Goal: Task Accomplishment & Management: Use online tool/utility

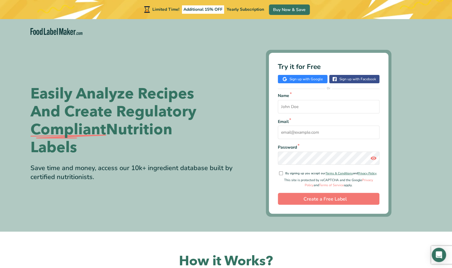
click at [294, 110] on input "Name *" at bounding box center [328, 106] width 101 height 13
click at [295, 130] on input "Email *" at bounding box center [328, 132] width 101 height 13
type input "[EMAIL_ADDRESS][DOMAIN_NAME]"
click at [305, 107] on input "Name *" at bounding box center [328, 106] width 101 height 13
type input "a"
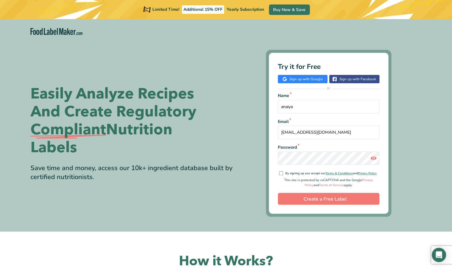
type input "anaiya"
click at [280, 174] on input "By signing up you accept our Terms & Conditions and Privacy Policy ." at bounding box center [281, 173] width 4 height 4
checkbox input "true"
click at [333, 199] on input "Create a Free Label" at bounding box center [328, 199] width 101 height 12
click at [326, 188] on div "Name * [PERSON_NAME] Email * [EMAIL_ADDRESS][DOMAIN_NAME] Password * By signing…" at bounding box center [328, 148] width 101 height 113
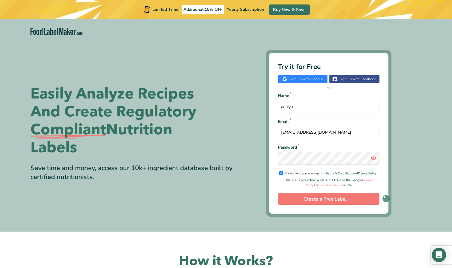
click at [326, 188] on div "Name * [PERSON_NAME] Email * [EMAIL_ADDRESS][DOMAIN_NAME] Password * By signing…" at bounding box center [328, 148] width 101 height 113
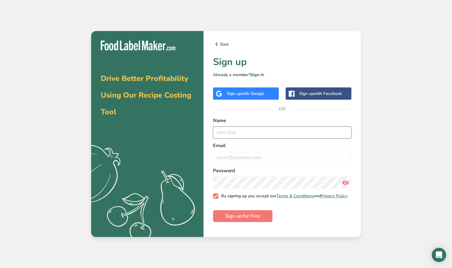
click at [240, 134] on input "text" at bounding box center [282, 133] width 138 height 12
type input "anaiya"
click at [230, 159] on input "email" at bounding box center [282, 158] width 138 height 12
type input "[EMAIL_ADDRESS][DOMAIN_NAME]"
click at [230, 217] on span "Sign up for Free" at bounding box center [242, 215] width 35 height 7
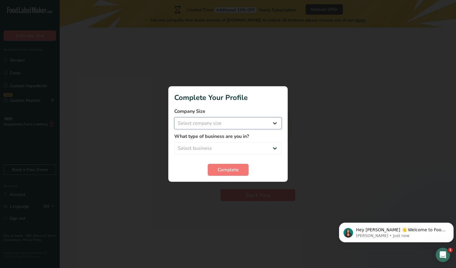
click at [276, 124] on select "Select company size Fewer than 10 Employees 10 to 50 Employees 51 to 500 Employ…" at bounding box center [227, 123] width 107 height 12
click at [233, 172] on span "Complete" at bounding box center [228, 169] width 21 height 7
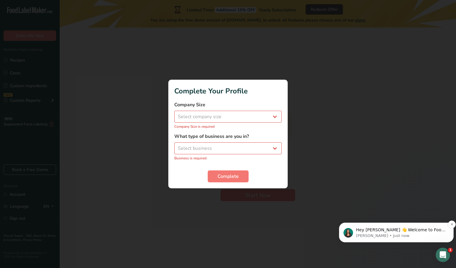
click at [347, 230] on img "message notification from Aya, Just now. Hey anaiya 👋 Welcome to Food Label Mak…" at bounding box center [349, 233] width 10 height 10
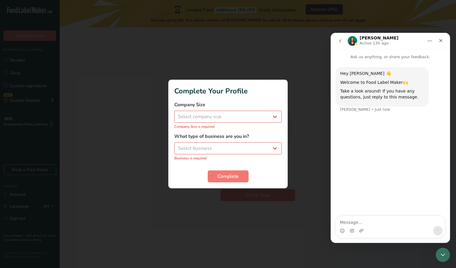
click at [352, 38] on img "Intercom messenger" at bounding box center [353, 41] width 10 height 10
click at [442, 39] on icon "Close" at bounding box center [440, 40] width 3 height 3
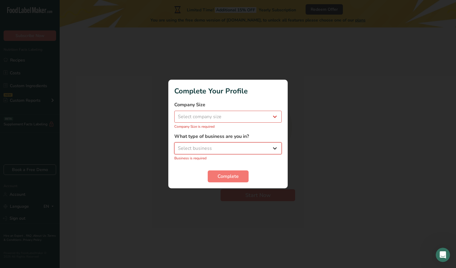
click at [275, 149] on select "Select business Packaged Food Manufacturer Restaurant & Cafe Bakery Meal Plans …" at bounding box center [227, 148] width 107 height 12
select select "5"
click at [174, 146] on select "Select business Packaged Food Manufacturer Restaurant & Cafe Bakery Meal Plans …" at bounding box center [227, 148] width 107 height 12
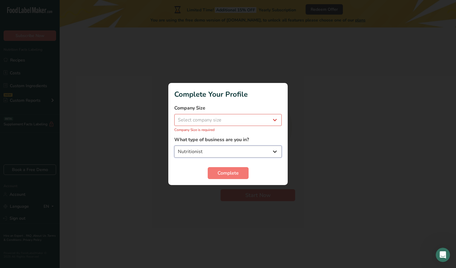
click at [269, 148] on select "Packaged Food Manufacturer Restaurant & Cafe Bakery Meal Plans & Catering Compa…" at bounding box center [227, 152] width 107 height 12
click at [273, 118] on select "Select company size Fewer than 10 Employees 10 to 50 Employees 51 to 500 Employ…" at bounding box center [227, 120] width 107 height 12
select select "1"
click at [174, 117] on select "Select company size Fewer than 10 Employees 10 to 50 Employees 51 to 500 Employ…" at bounding box center [227, 120] width 107 height 12
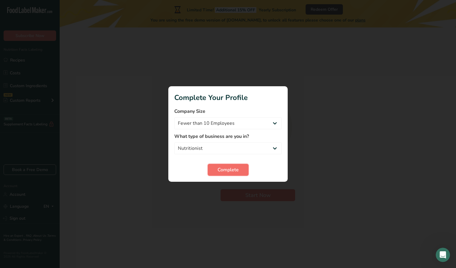
click at [231, 170] on span "Complete" at bounding box center [228, 169] width 21 height 7
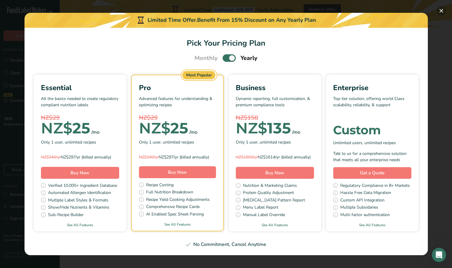
click at [440, 9] on button "Pick Your Pricing Plan Modal" at bounding box center [441, 11] width 10 height 10
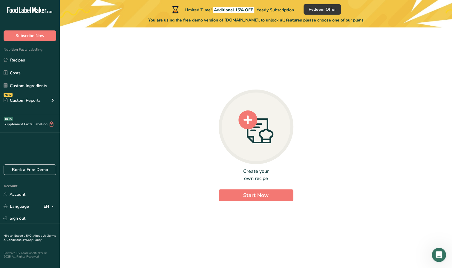
click at [258, 188] on div "Create your own recipe Start Now" at bounding box center [255, 184] width 75 height 33
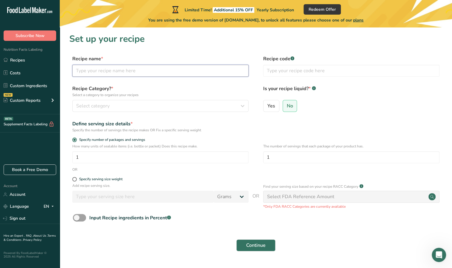
click at [185, 69] on input "text" at bounding box center [160, 71] width 176 height 12
type input "rice smoothie"
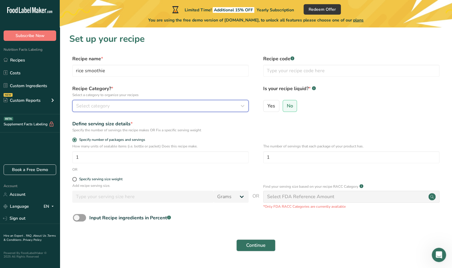
click at [114, 105] on div "Select category" at bounding box center [158, 105] width 165 height 7
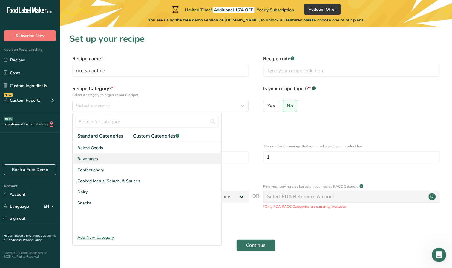
click at [100, 159] on div "Beverages" at bounding box center [147, 158] width 149 height 11
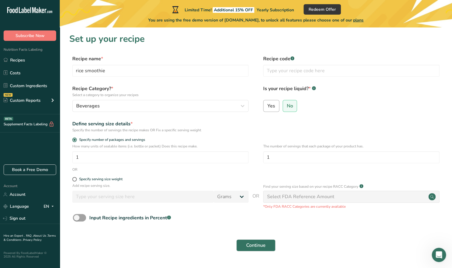
click at [272, 107] on span "Yes" at bounding box center [271, 106] width 8 height 6
click at [267, 107] on input "Yes" at bounding box center [265, 106] width 4 height 4
radio input "true"
radio input "false"
select select "22"
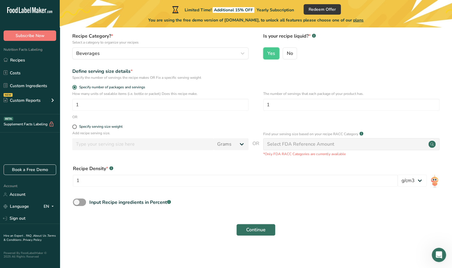
scroll to position [53, 0]
click at [118, 181] on input "1" at bounding box center [235, 181] width 324 height 12
click at [83, 204] on span at bounding box center [79, 201] width 13 height 7
click at [77, 204] on input "Input Recipe ingredients in Percent .a-a{fill:#347362;}.b-a{fill:#fff;}" at bounding box center [75, 202] width 4 height 4
checkbox input "true"
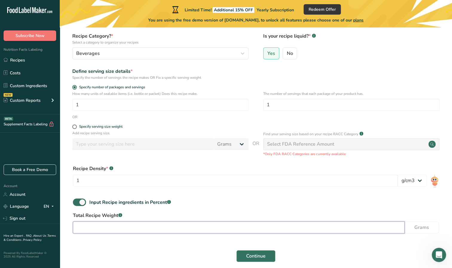
click at [108, 230] on input "number" at bounding box center [238, 227] width 331 height 12
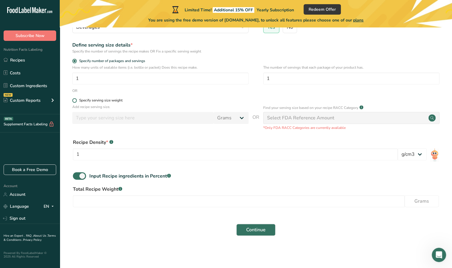
click at [73, 101] on span at bounding box center [74, 100] width 4 height 4
click at [73, 101] on input "Specify serving size weight" at bounding box center [74, 100] width 4 height 4
radio input "true"
radio input "false"
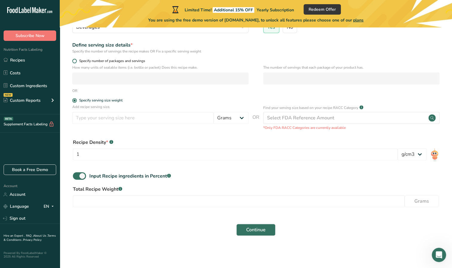
click at [73, 59] on span at bounding box center [74, 61] width 4 height 4
click at [73, 59] on input "Specify number of packages and servings" at bounding box center [74, 61] width 4 height 4
radio input "true"
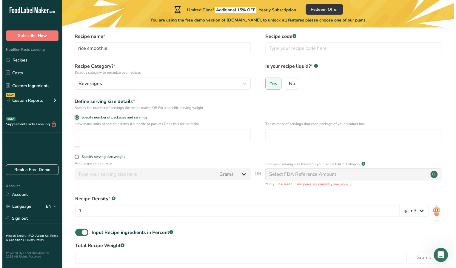
scroll to position [9, 0]
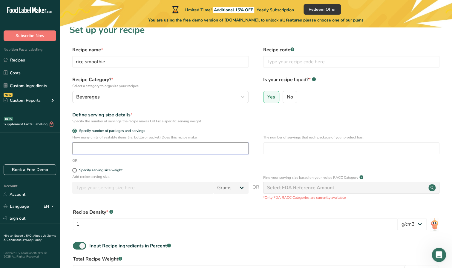
click at [91, 148] on input "number" at bounding box center [160, 148] width 176 height 12
click at [75, 171] on span at bounding box center [74, 170] width 4 height 4
click at [75, 171] on input "Specify serving size weight" at bounding box center [74, 170] width 4 height 4
radio input "true"
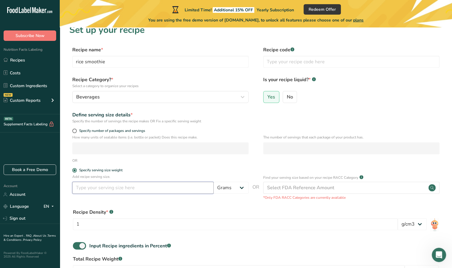
click at [88, 189] on input "number" at bounding box center [142, 188] width 141 height 12
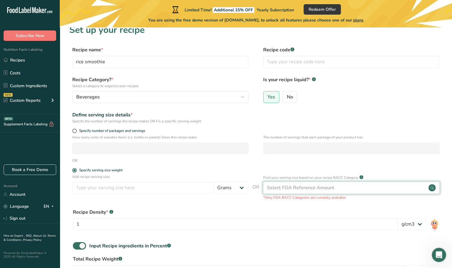
click at [309, 189] on div "Select FDA Reference Amount" at bounding box center [300, 187] width 67 height 7
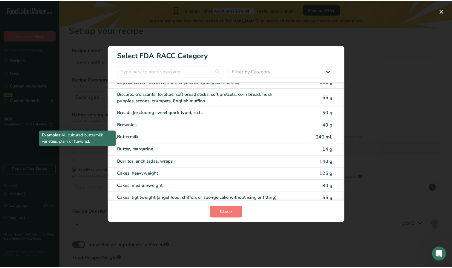
scroll to position [0, 0]
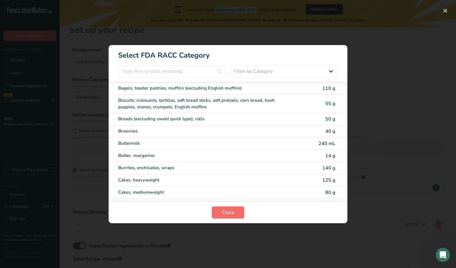
click at [223, 207] on button "Close" at bounding box center [228, 213] width 32 height 12
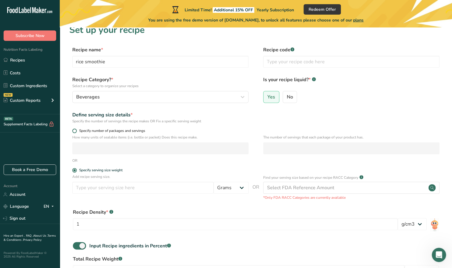
click at [72, 130] on span at bounding box center [74, 131] width 4 height 4
click at [72, 130] on input "Specify number of packages and servings" at bounding box center [74, 131] width 4 height 4
radio input "true"
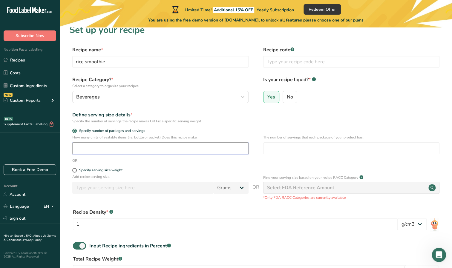
click at [100, 145] on input "number" at bounding box center [160, 148] width 176 height 12
click at [106, 148] on input "number" at bounding box center [160, 148] width 176 height 12
click at [74, 170] on span at bounding box center [74, 170] width 4 height 4
click at [74, 170] on input "Specify serving size weight" at bounding box center [74, 170] width 4 height 4
radio input "true"
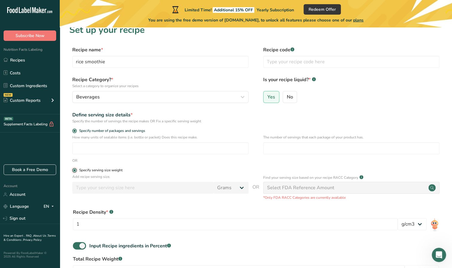
radio input "false"
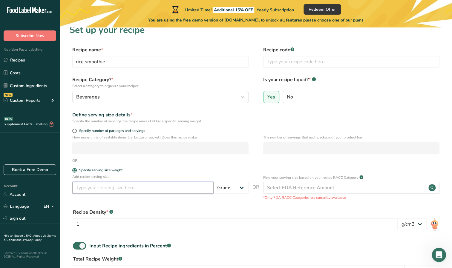
click at [98, 190] on input "number" at bounding box center [142, 188] width 141 height 12
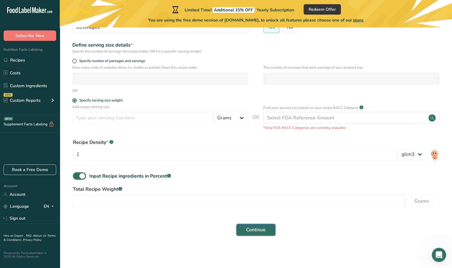
click at [257, 227] on span "Continue" at bounding box center [255, 229] width 19 height 7
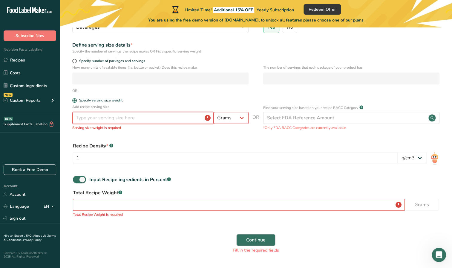
click at [162, 119] on input "number" at bounding box center [142, 118] width 141 height 12
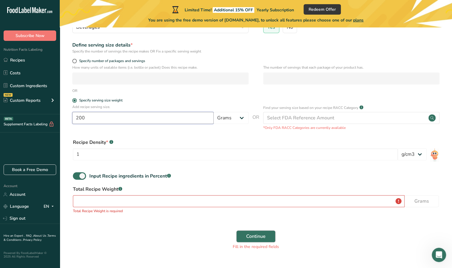
type input "200"
click at [258, 237] on span "Continue" at bounding box center [255, 236] width 19 height 7
click at [229, 201] on input "number" at bounding box center [238, 201] width 331 height 12
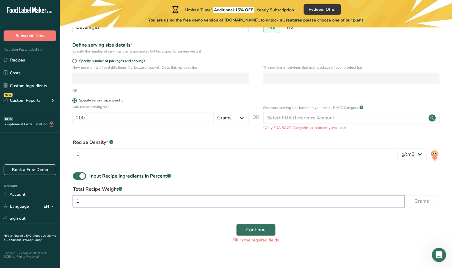
type input "1"
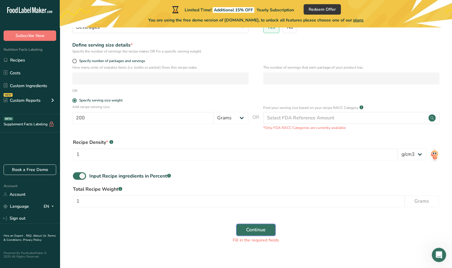
click at [259, 226] on span "Continue" at bounding box center [255, 229] width 19 height 7
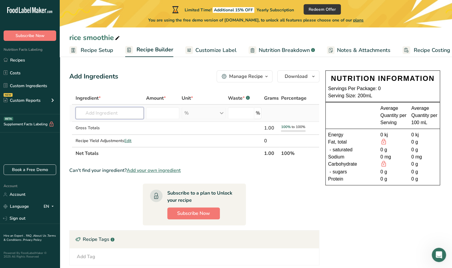
click at [101, 113] on input "text" at bounding box center [110, 113] width 68 height 12
